Goal: Task Accomplishment & Management: Use online tool/utility

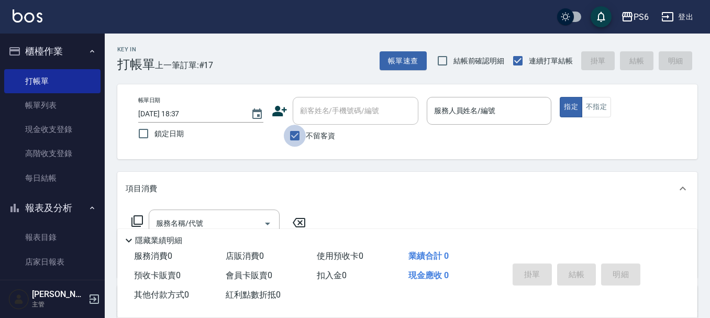
drag, startPoint x: 293, startPoint y: 139, endPoint x: 305, endPoint y: 121, distance: 21.9
click at [295, 139] on input "不留客資" at bounding box center [295, 136] width 22 height 22
checkbox input "false"
click at [307, 119] on input "顧客姓名/手機號碼/編號" at bounding box center [347, 111] width 100 height 18
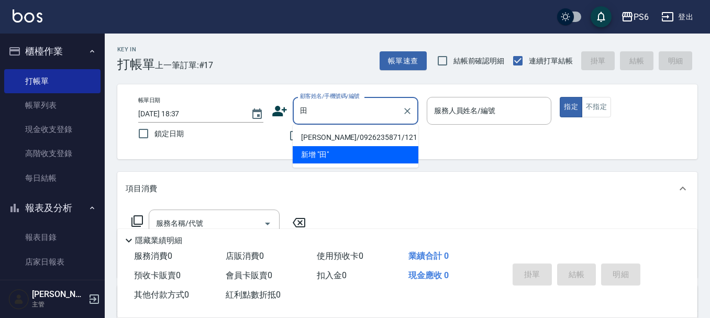
click at [369, 137] on li "田立誼/0926235871/121" at bounding box center [356, 137] width 126 height 17
type input "田立誼/0926235871/121"
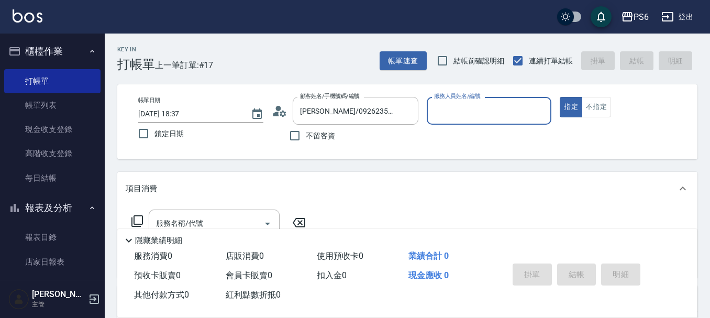
type input "李佳凌-06"
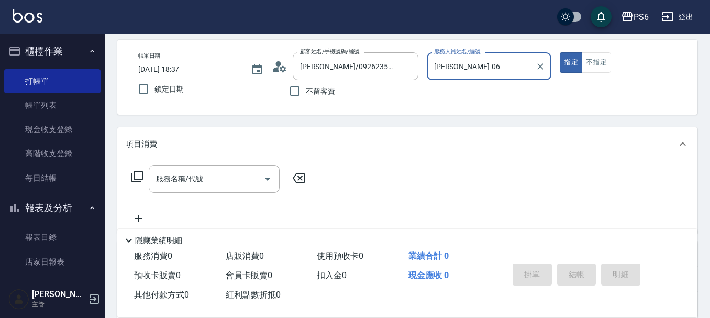
scroll to position [105, 0]
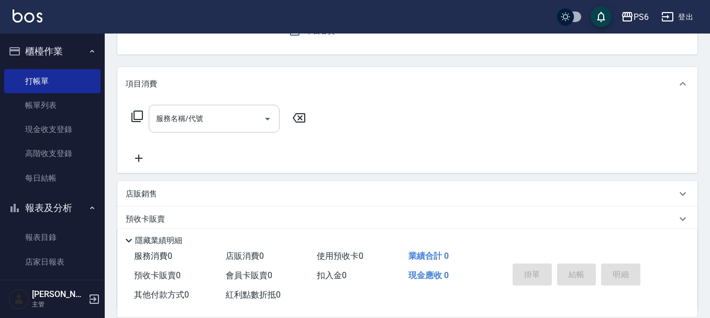
click at [246, 116] on input "服務名稱/代號" at bounding box center [206, 118] width 106 height 18
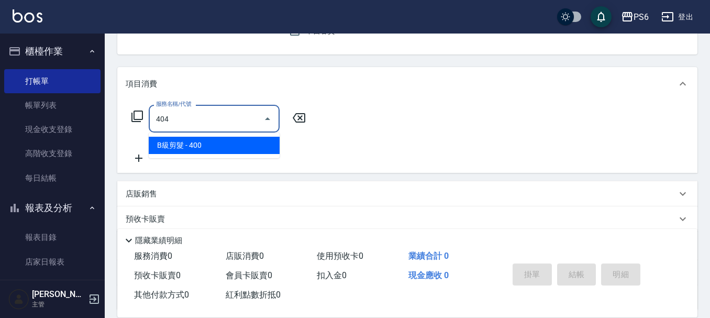
type input "B級剪髮(404)"
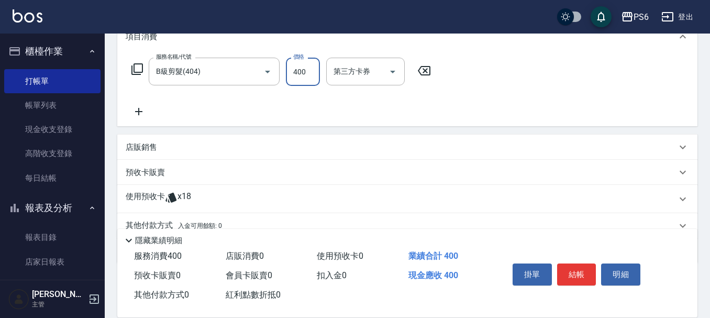
scroll to position [198, 0]
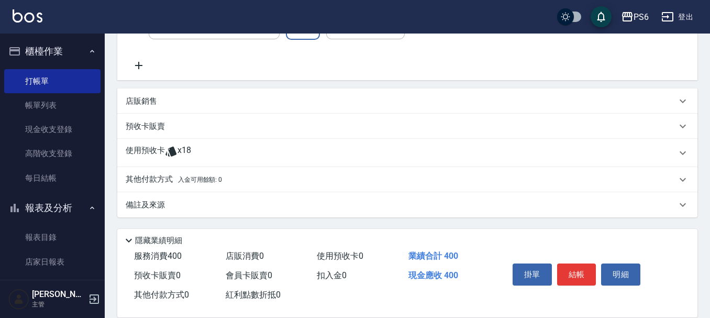
click at [149, 144] on div "使用預收卡 x18" at bounding box center [407, 153] width 580 height 28
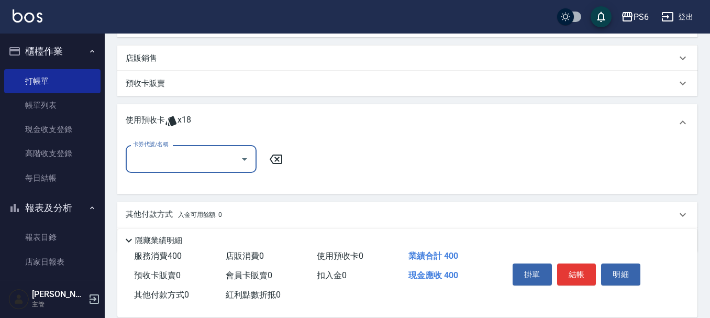
scroll to position [0, 0]
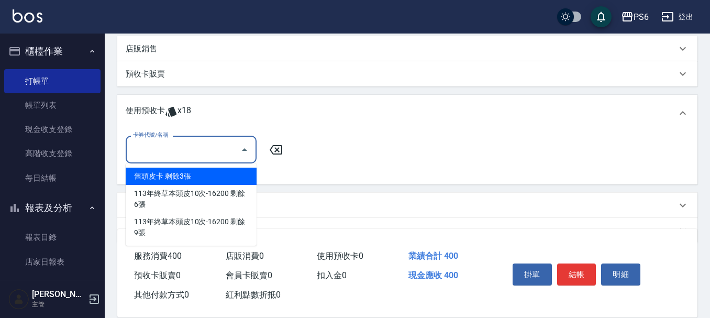
click at [169, 148] on input "卡券代號/名稱" at bounding box center [183, 149] width 106 height 18
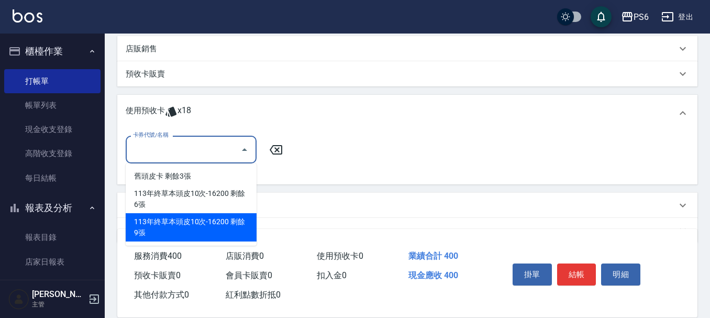
click at [214, 221] on div "113年終草本頭皮10次-16200 剩餘9張" at bounding box center [191, 227] width 131 height 28
type input "113年終草本頭皮10次-16200"
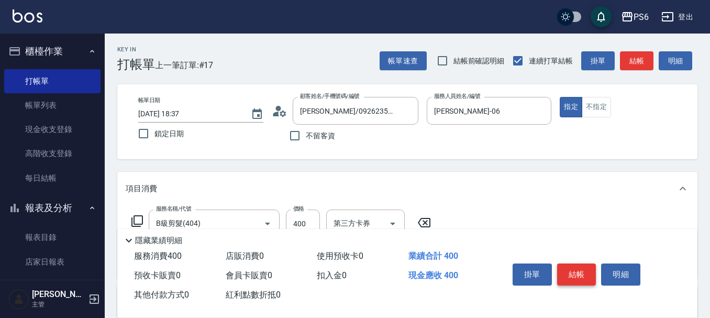
click at [577, 273] on button "結帳" at bounding box center [576, 274] width 39 height 22
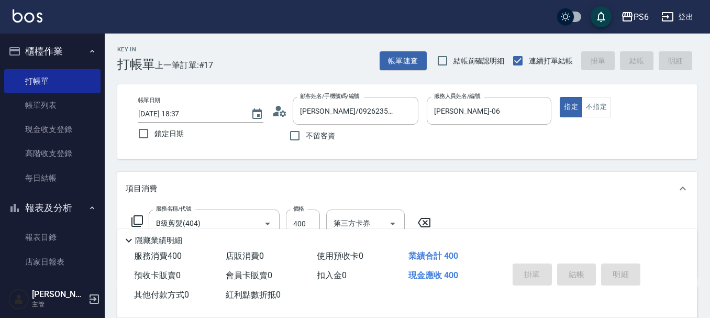
type input "2025/08/12 19:32"
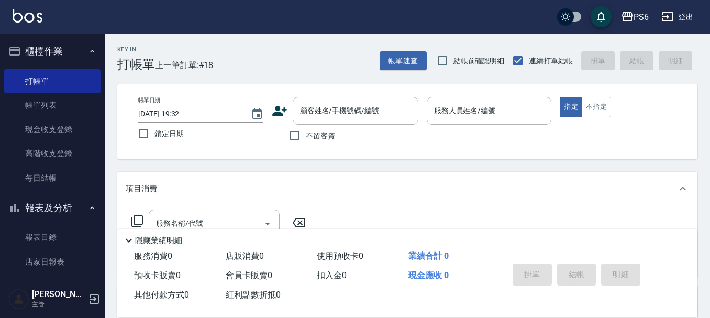
click at [282, 111] on icon at bounding box center [280, 111] width 16 height 16
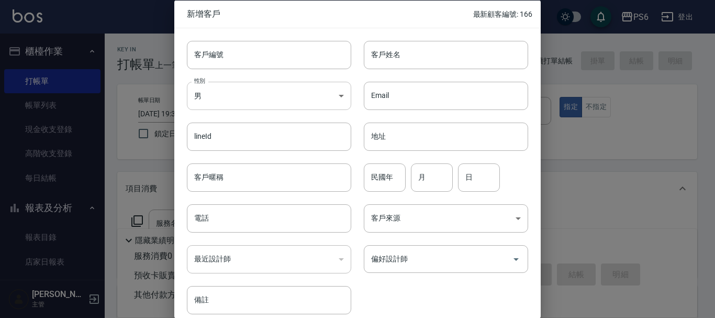
click at [233, 106] on body "PS6 登出 櫃檯作業 打帳單 帳單列表 現金收支登錄 高階收支登錄 每日結帳 報表及分析 報表目錄 店家日報表 互助日報表 互助排行榜 互助點數明細 設計師…" at bounding box center [357, 256] width 715 height 512
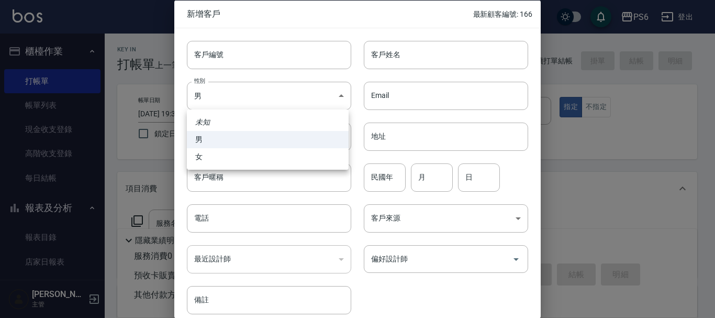
click at [216, 154] on li "女" at bounding box center [268, 156] width 162 height 17
type input "FEMALE"
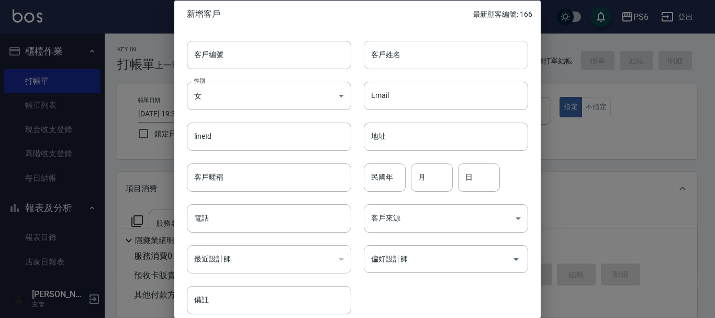
click at [388, 59] on input "客戶姓名" at bounding box center [446, 54] width 164 height 28
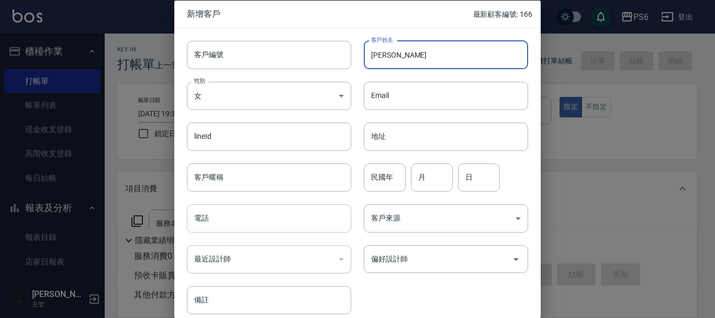
type input "李淑貞"
click at [231, 227] on input "電話" at bounding box center [269, 218] width 164 height 28
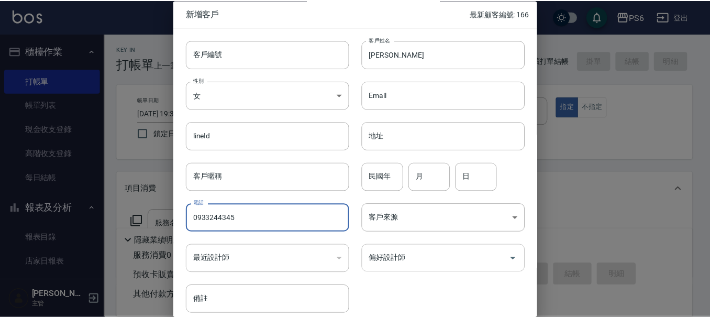
scroll to position [45, 0]
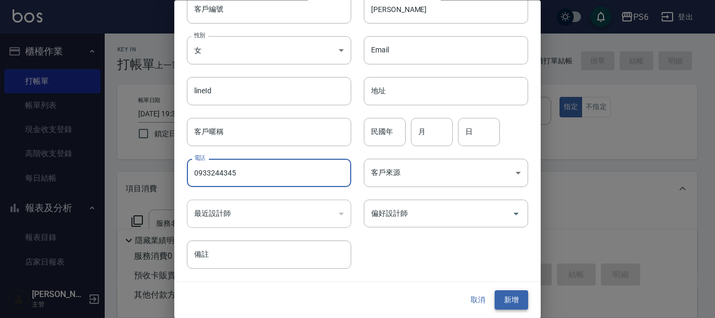
type input "0933244345"
click at [510, 308] on button "新增" at bounding box center [511, 299] width 33 height 19
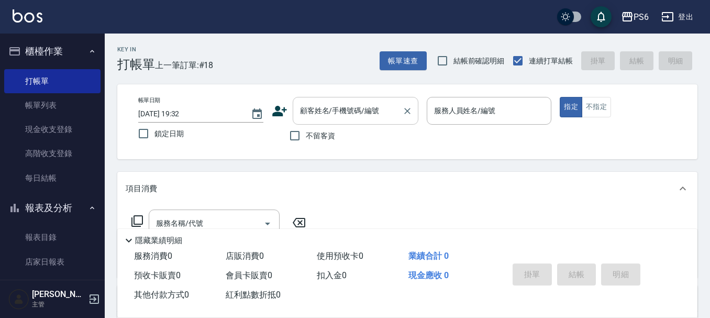
click at [379, 112] on input "顧客姓名/手機號碼/編號" at bounding box center [347, 111] width 100 height 18
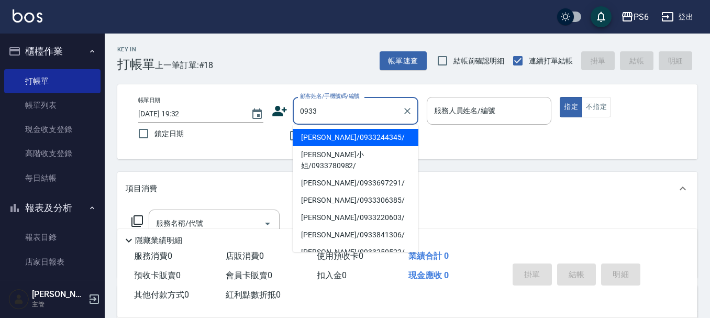
click at [365, 137] on li "李淑貞/0933244345/" at bounding box center [356, 137] width 126 height 17
type input "李淑貞/0933244345/"
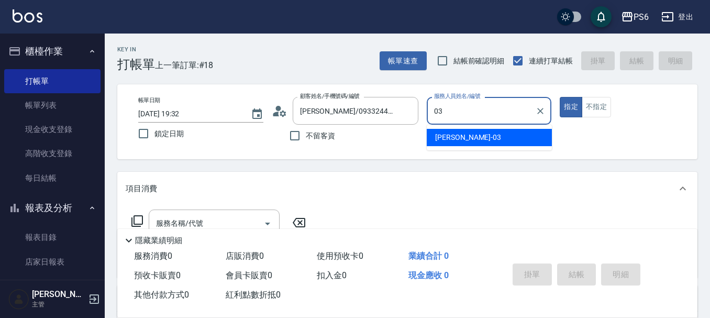
type input "莊婉蓁-03"
type button "true"
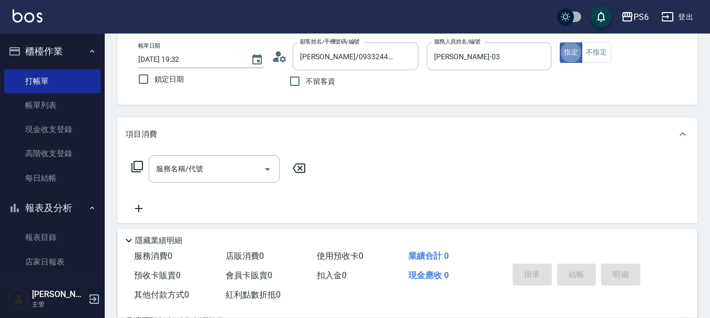
scroll to position [105, 0]
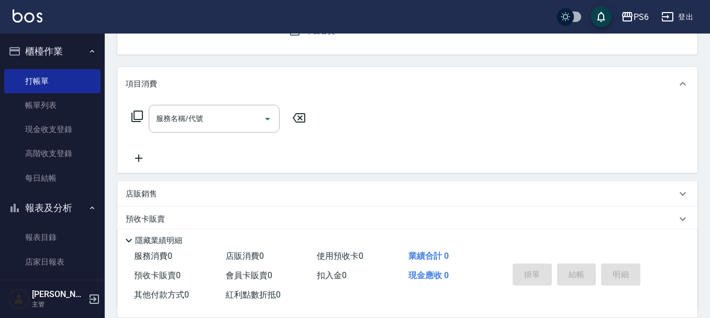
click at [139, 114] on icon at bounding box center [137, 116] width 13 height 13
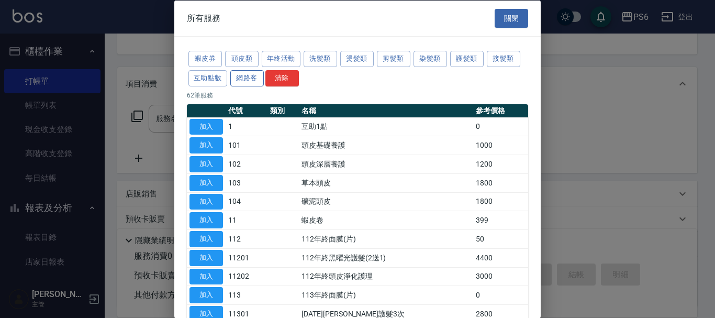
click at [254, 76] on button "網路客" at bounding box center [246, 78] width 33 height 16
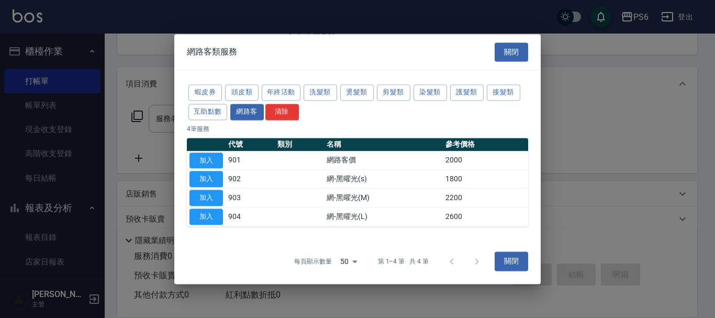
click at [211, 166] on button "加入" at bounding box center [205, 160] width 33 height 16
type input "網路客價(901)"
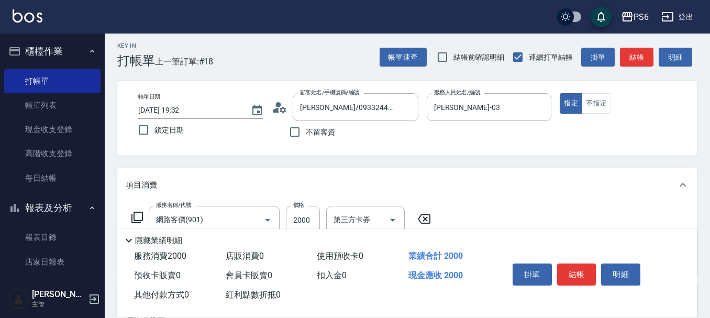
scroll to position [0, 0]
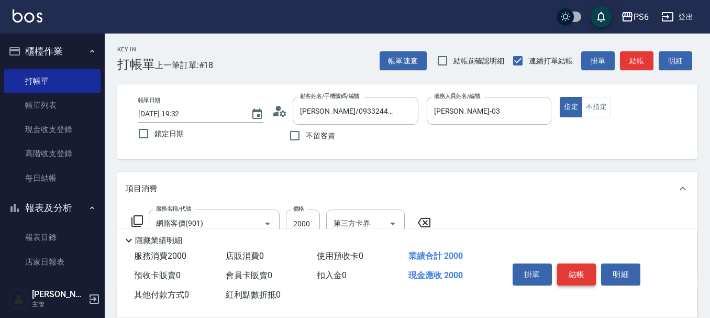
click at [576, 270] on button "結帳" at bounding box center [576, 274] width 39 height 22
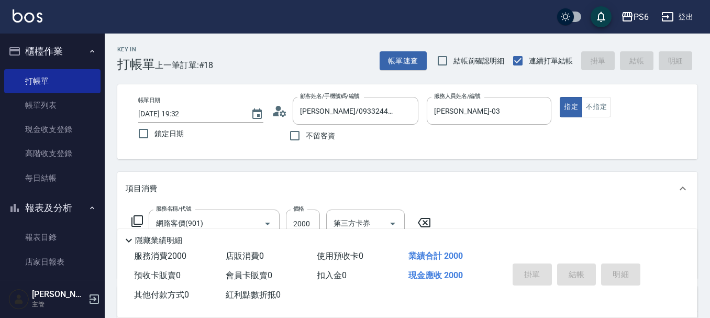
type input "2025/08/12 19:51"
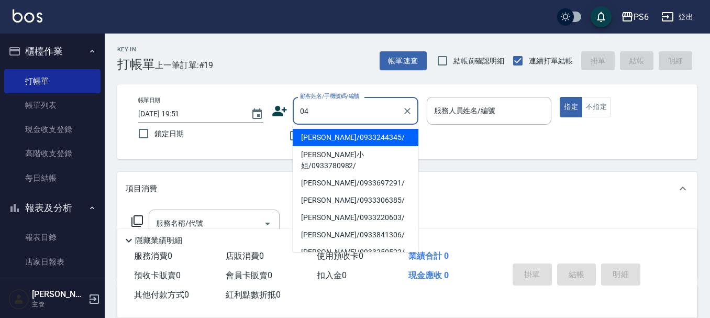
type input "0"
drag, startPoint x: 327, startPoint y: 60, endPoint x: 328, endPoint y: 107, distance: 47.1
click at [327, 64] on div "Key In 打帳單 上一筆訂單:#19 帳單速查 結帳前確認明細 連續打單結帳 掛單 結帳 明細" at bounding box center [401, 52] width 592 height 38
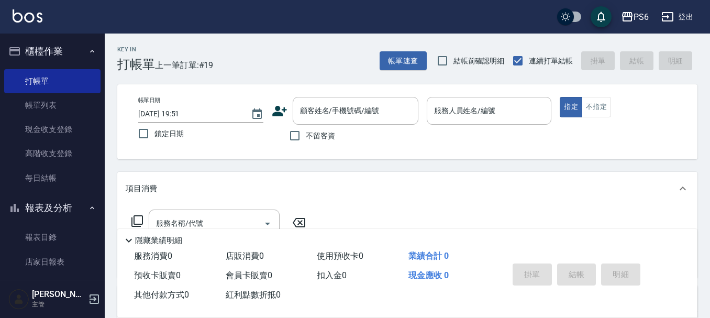
click at [293, 138] on input "不留客資" at bounding box center [295, 136] width 22 height 22
checkbox input "true"
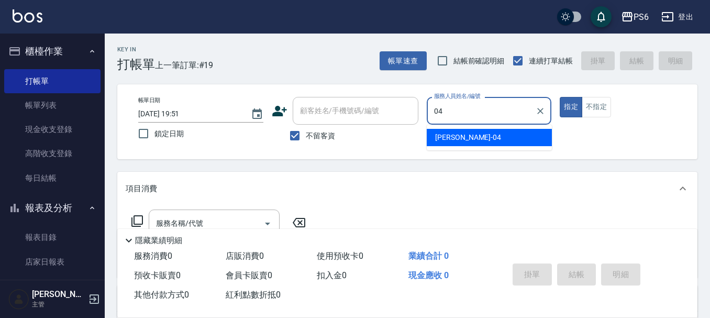
type input "吳婉瑜-04"
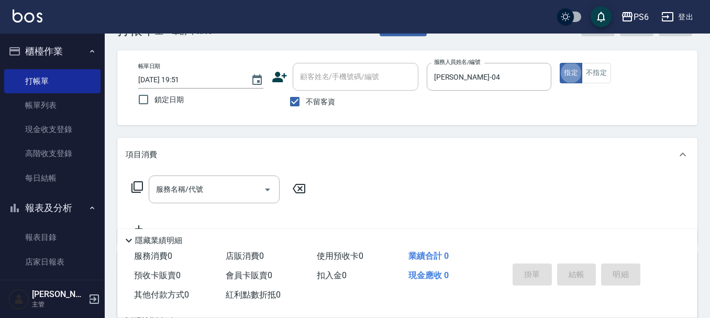
scroll to position [52, 0]
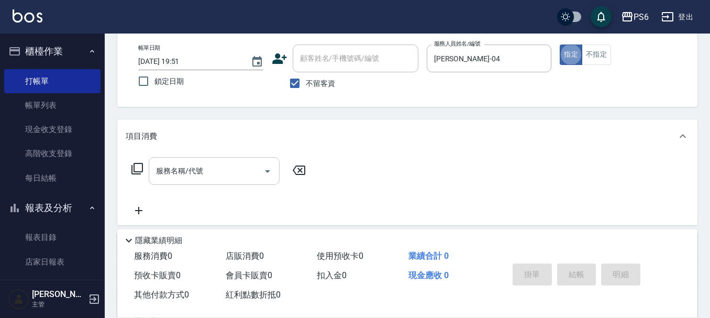
click at [238, 181] on div "服務名稱/代號" at bounding box center [214, 171] width 131 height 28
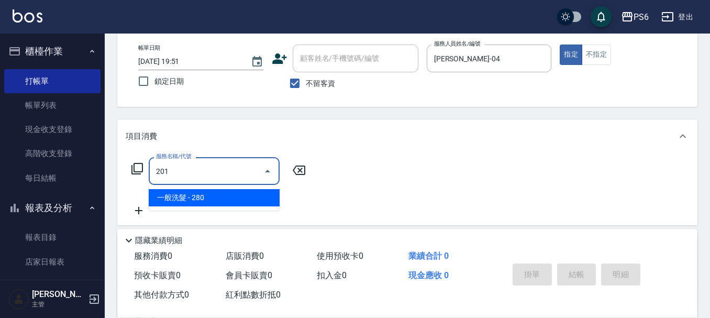
type input "一般洗髮(201)"
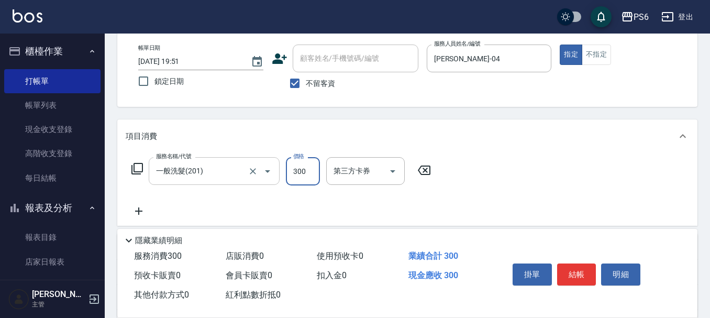
type input "300"
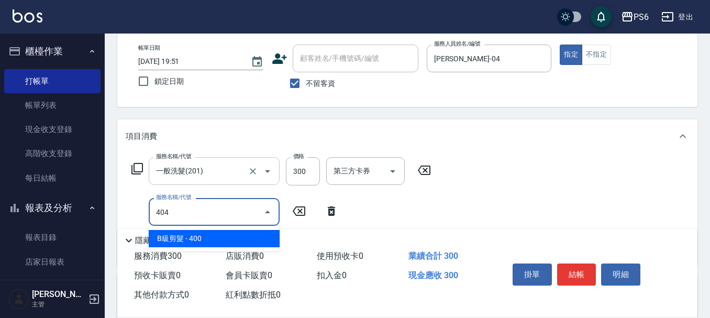
type input "B級剪髮(404)"
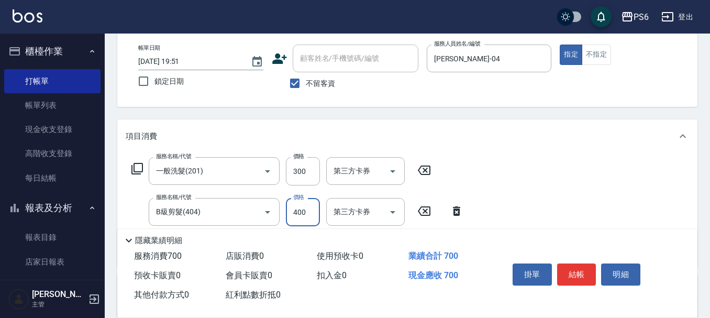
scroll to position [0, 0]
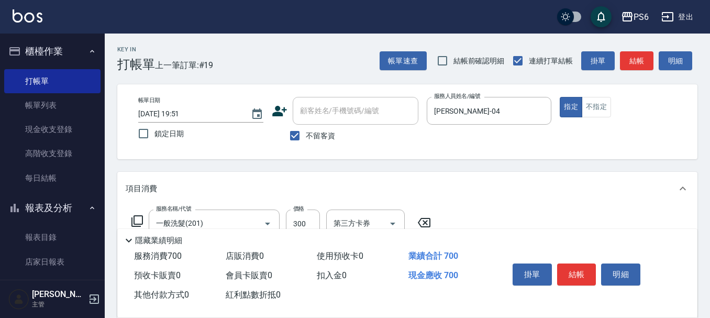
click at [577, 272] on button "結帳" at bounding box center [576, 274] width 39 height 22
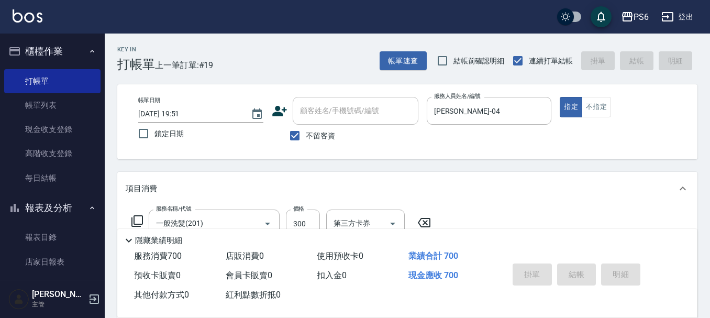
type input "2025/08/12 19:52"
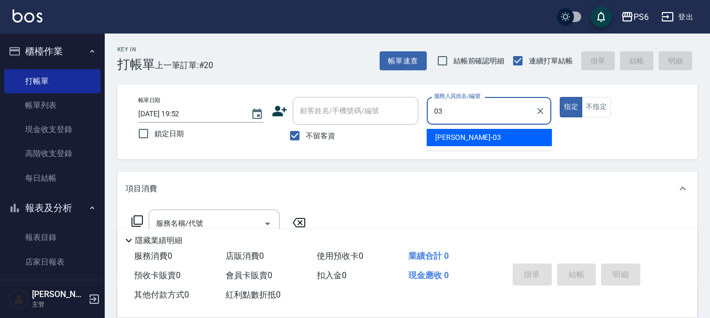
type input "莊婉蓁-03"
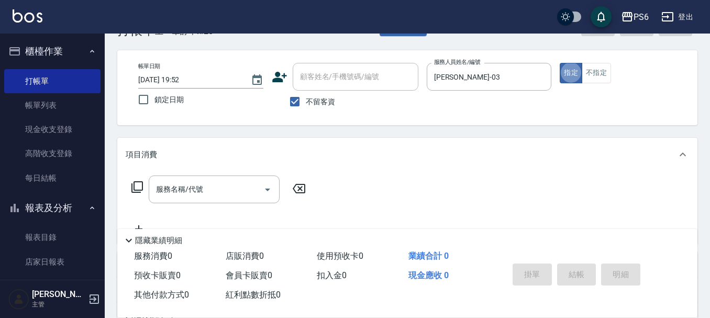
scroll to position [52, 0]
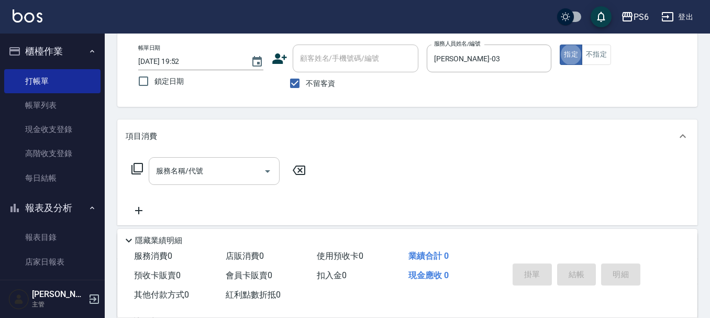
click at [244, 175] on input "服務名稱/代號" at bounding box center [206, 171] width 106 height 18
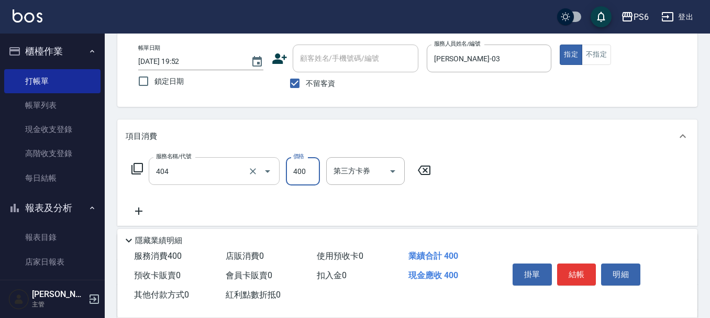
type input "B級剪髮(404)"
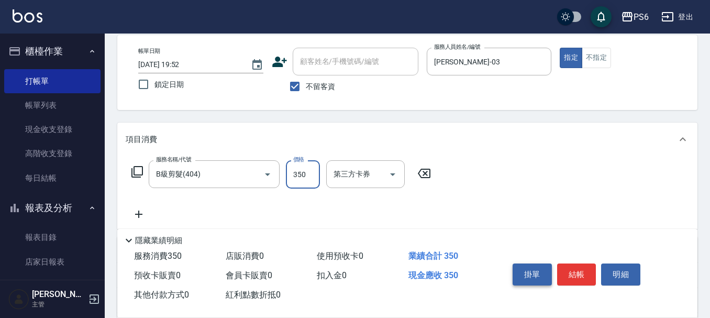
scroll to position [0, 0]
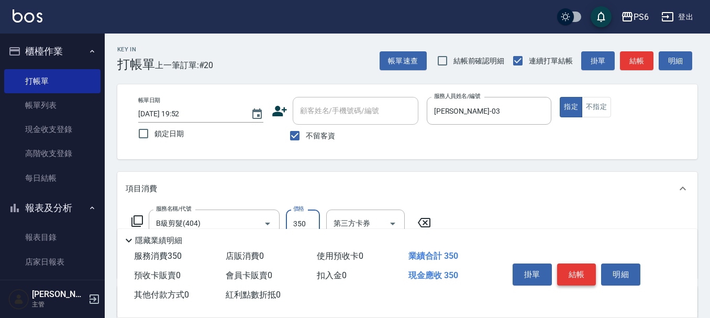
type input "350"
click at [573, 263] on button "結帳" at bounding box center [576, 274] width 39 height 22
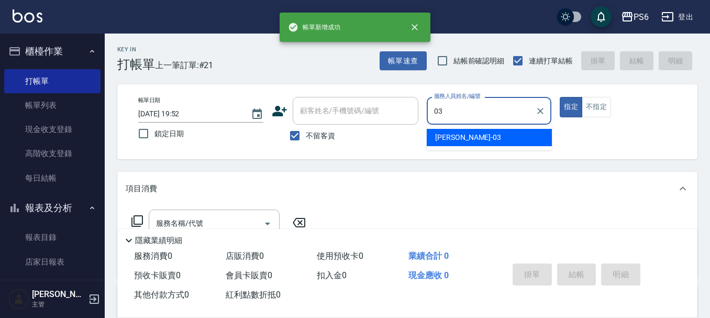
type input "莊婉蓁-03"
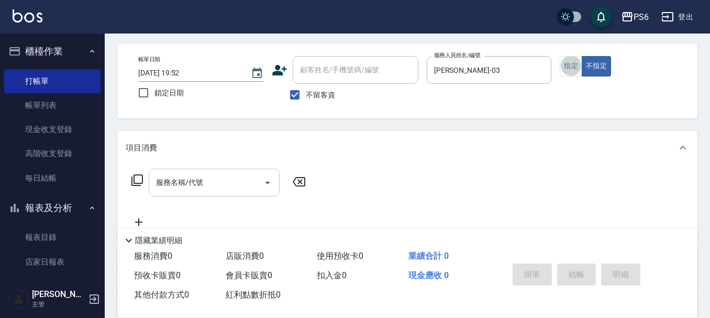
scroll to position [105, 0]
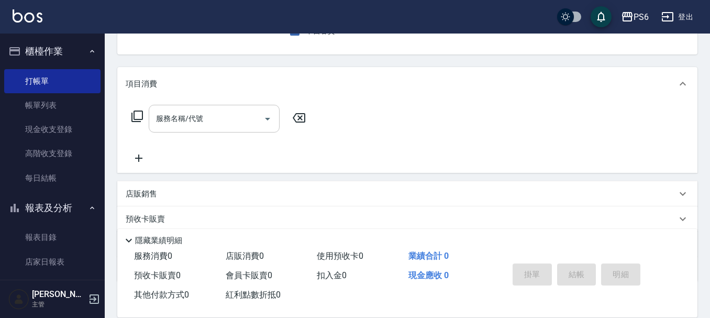
click at [235, 116] on input "服務名稱/代號" at bounding box center [206, 118] width 106 height 18
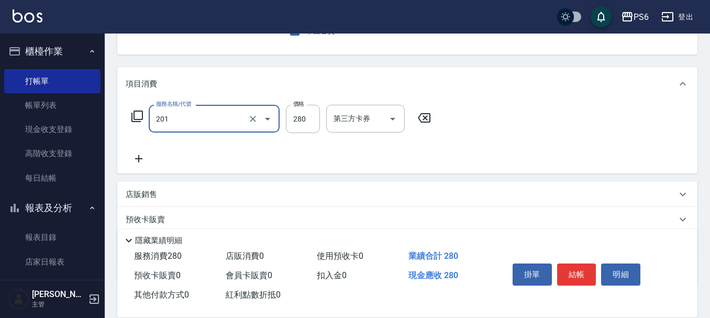
type input "一般洗髮(201)"
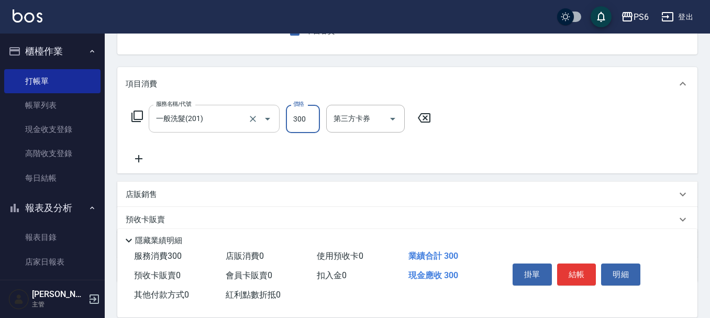
type input "300"
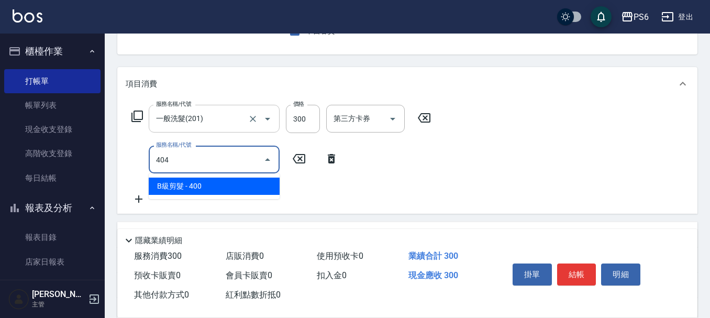
type input "B級剪髮(404)"
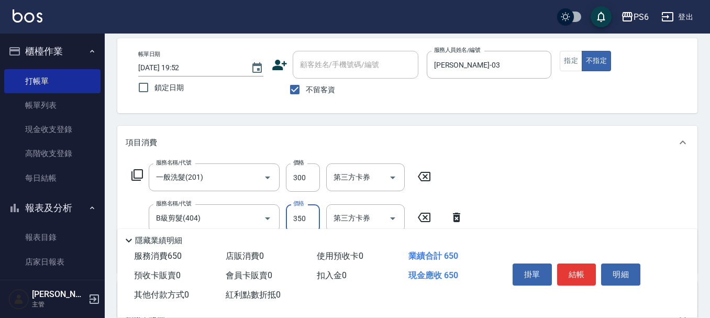
scroll to position [0, 0]
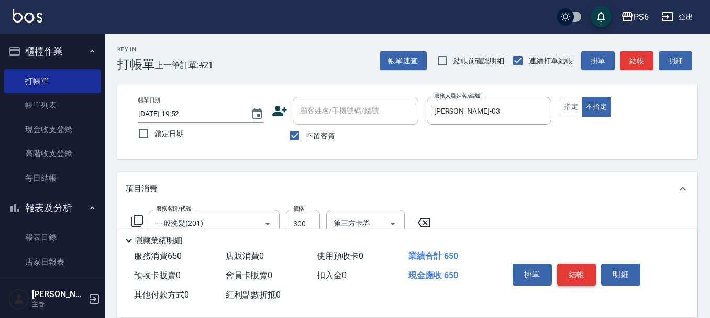
type input "350"
click at [586, 271] on button "結帳" at bounding box center [576, 274] width 39 height 22
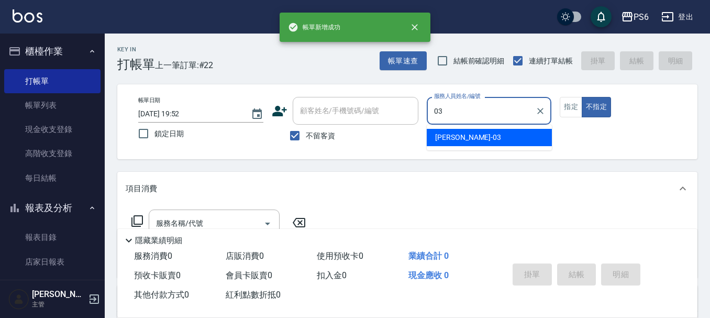
type input "莊婉蓁-03"
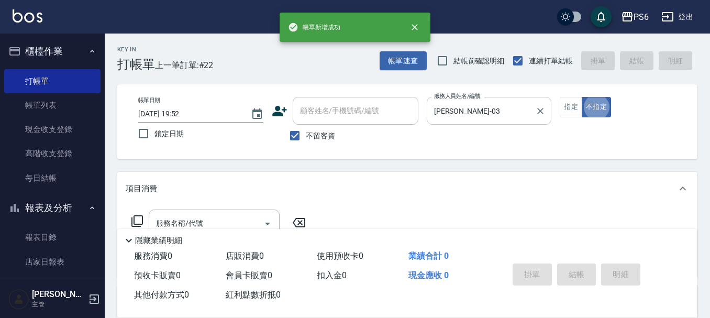
type button "false"
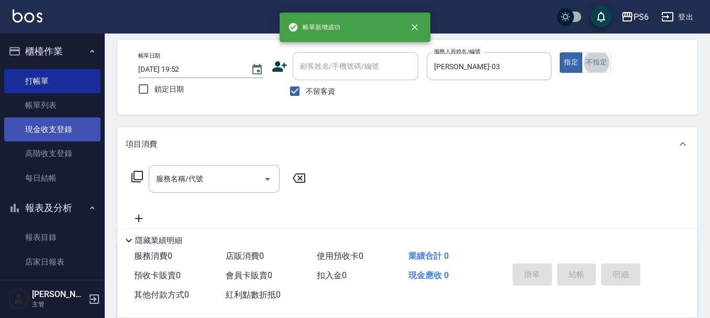
scroll to position [105, 0]
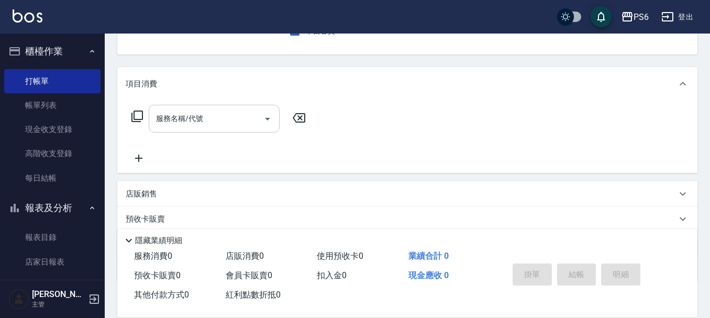
click at [202, 111] on input "服務名稱/代號" at bounding box center [206, 118] width 106 height 18
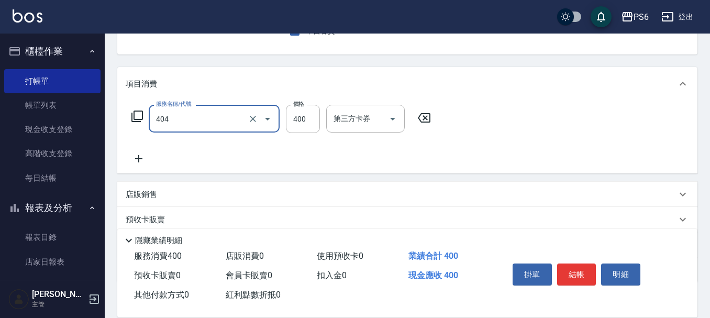
type input "B級剪髮(404)"
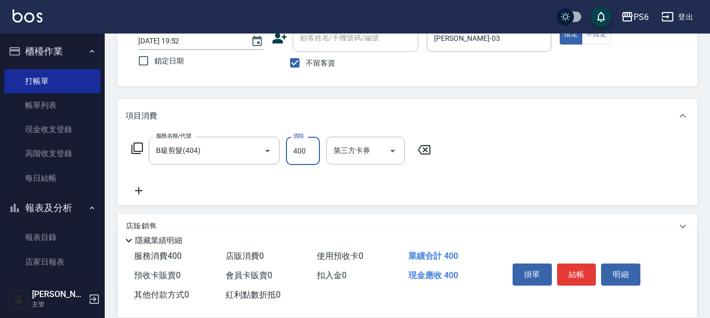
scroll to position [0, 0]
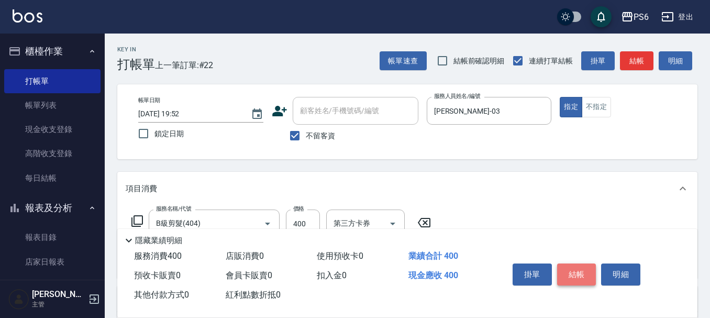
click at [575, 271] on button "結帳" at bounding box center [576, 274] width 39 height 22
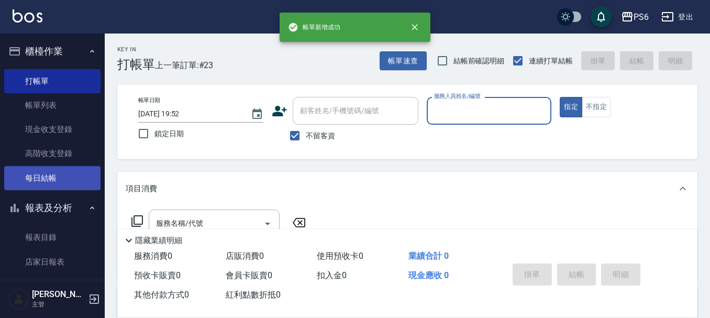
click at [43, 185] on link "每日結帳" at bounding box center [52, 178] width 96 height 24
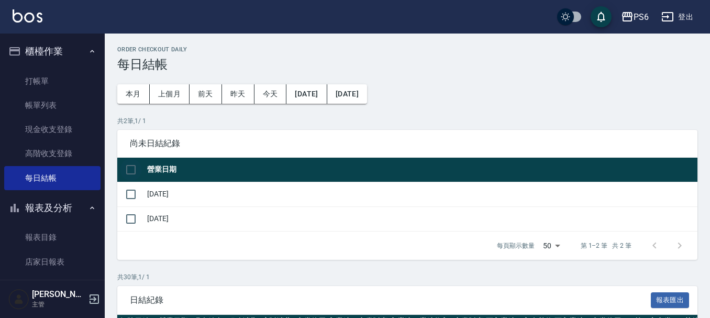
click at [130, 170] on input "checkbox" at bounding box center [131, 170] width 22 height 22
checkbox input "true"
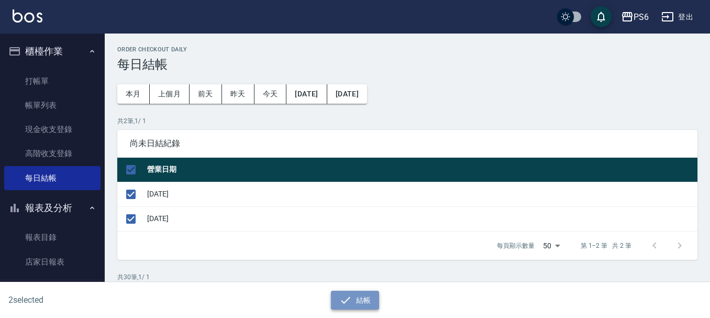
click at [350, 301] on icon "button" at bounding box center [345, 300] width 13 height 13
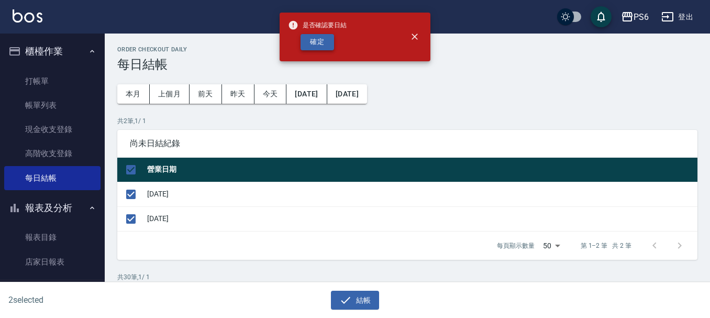
click at [318, 38] on button "確定" at bounding box center [316, 42] width 33 height 16
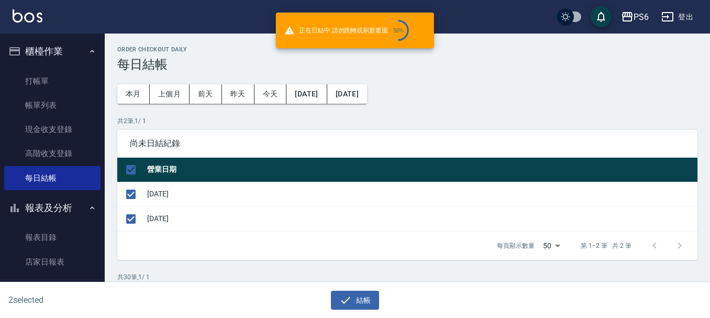
checkbox input "false"
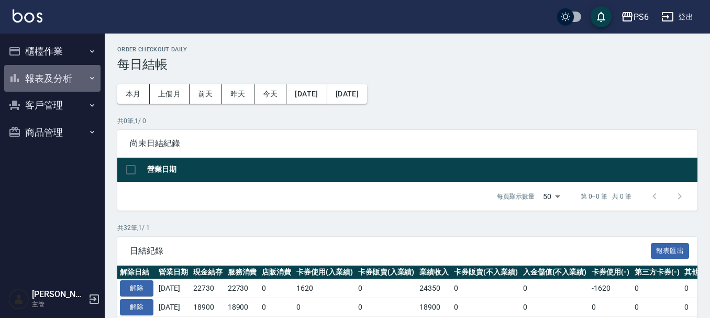
click at [52, 71] on button "報表及分析" at bounding box center [52, 78] width 96 height 27
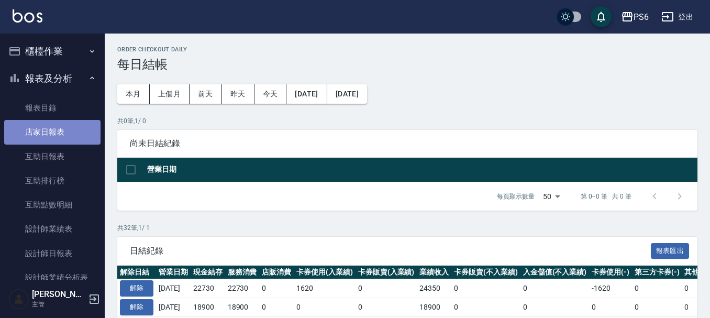
click at [68, 137] on link "店家日報表" at bounding box center [52, 132] width 96 height 24
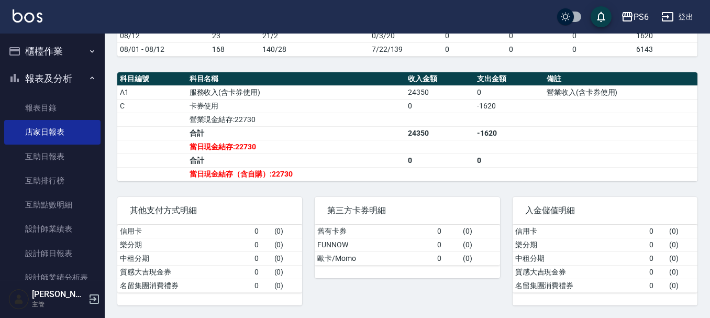
scroll to position [328, 0]
